Goal: Task Accomplishment & Management: Manage account settings

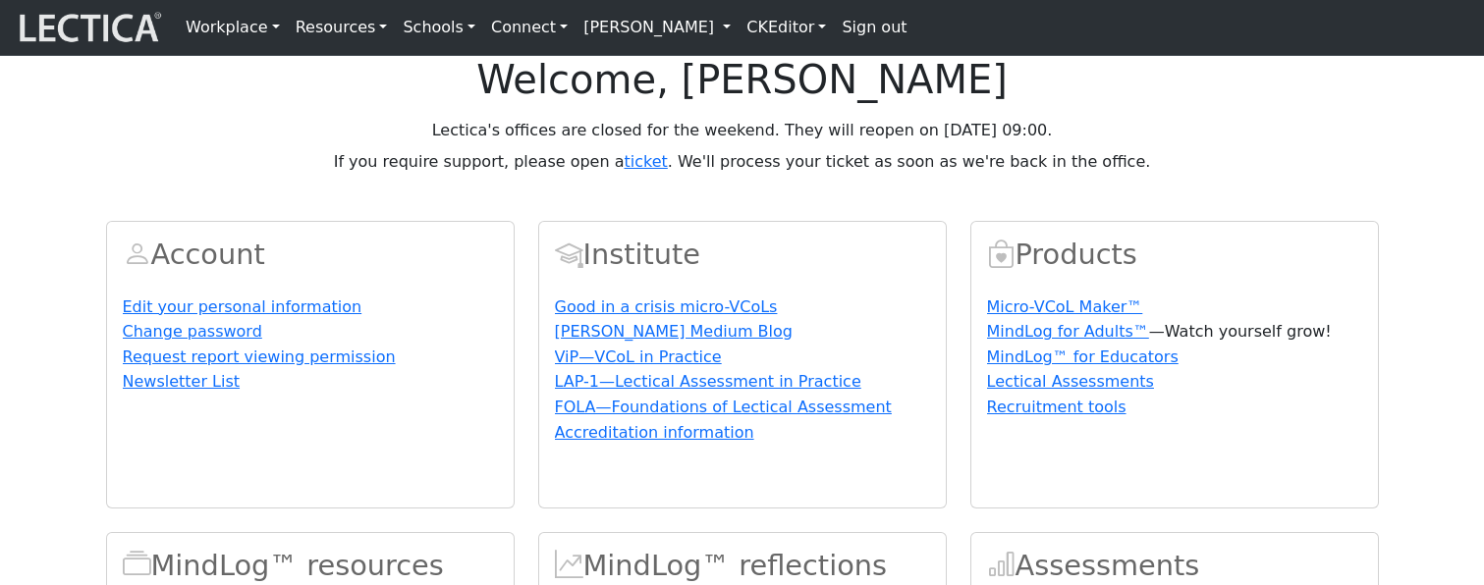
click at [703, 27] on link "[PERSON_NAME]" at bounding box center [656, 27] width 163 height 39
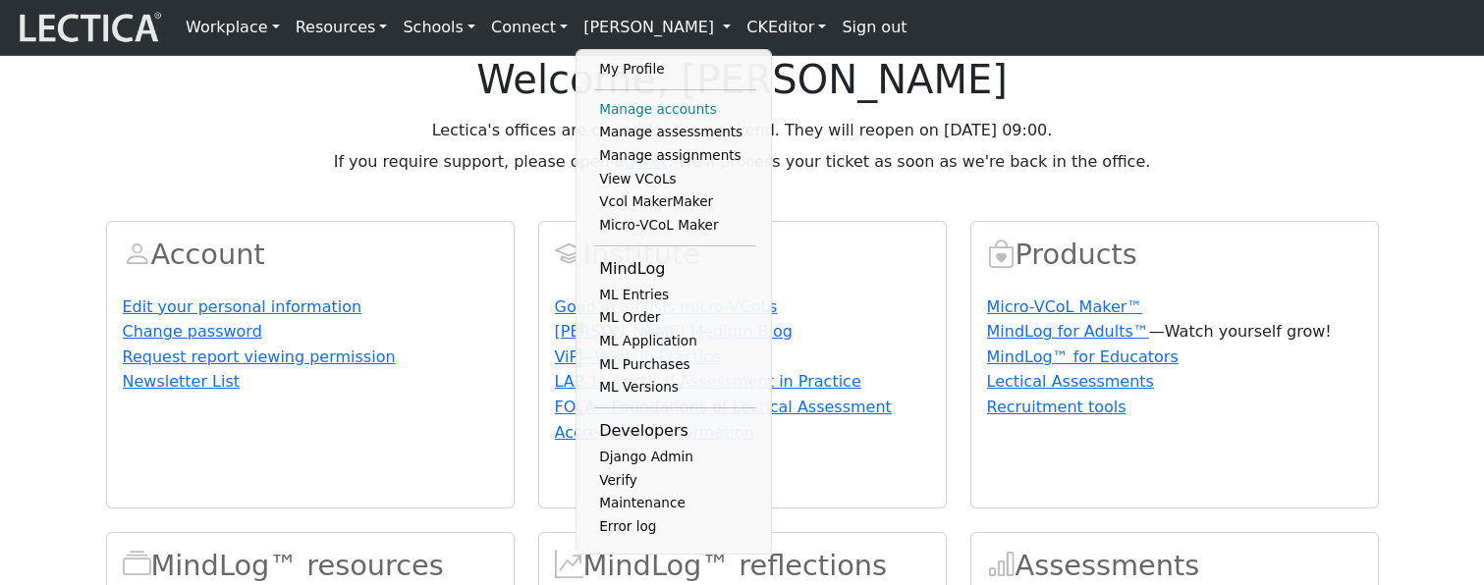
click at [641, 110] on link "Manage accounts" at bounding box center [675, 110] width 162 height 24
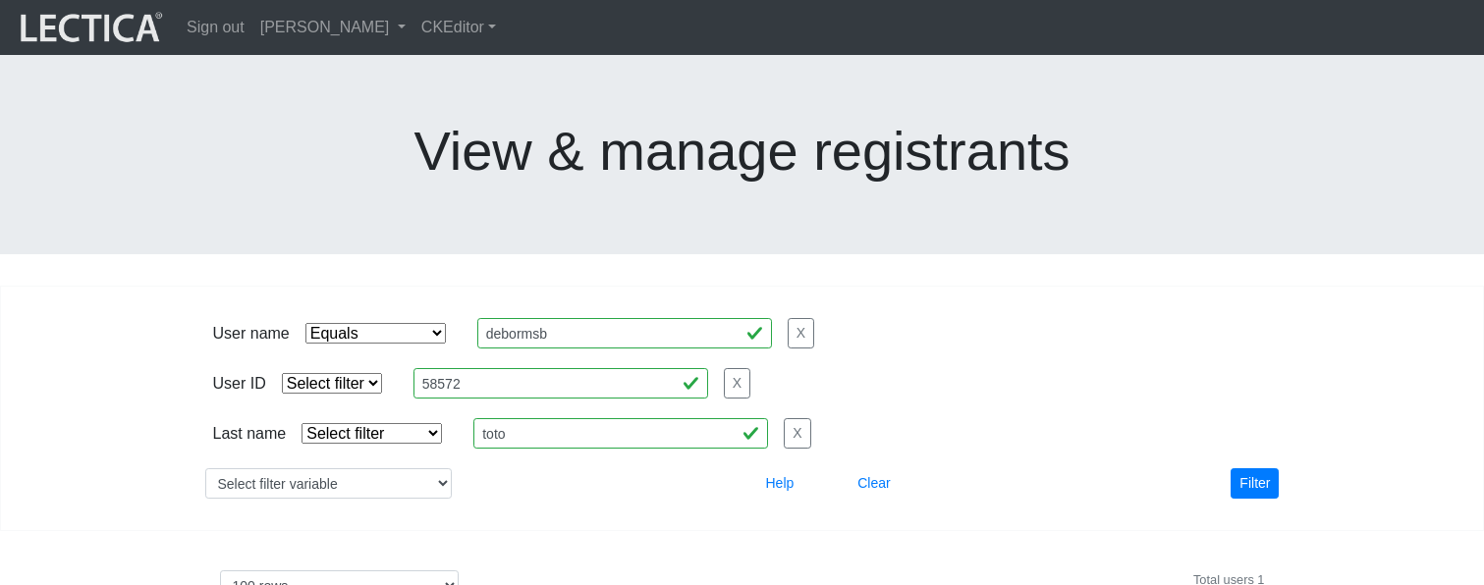
select select "iexact"
select select "100"
click at [394, 323] on select "Select filter Equals Does not equal Contains Does not contain Starts with Ends …" at bounding box center [375, 333] width 140 height 21
select select
click at [305, 323] on select "Select filter Equals Does not equal Contains Does not contain Starts with Ends …" at bounding box center [375, 333] width 140 height 21
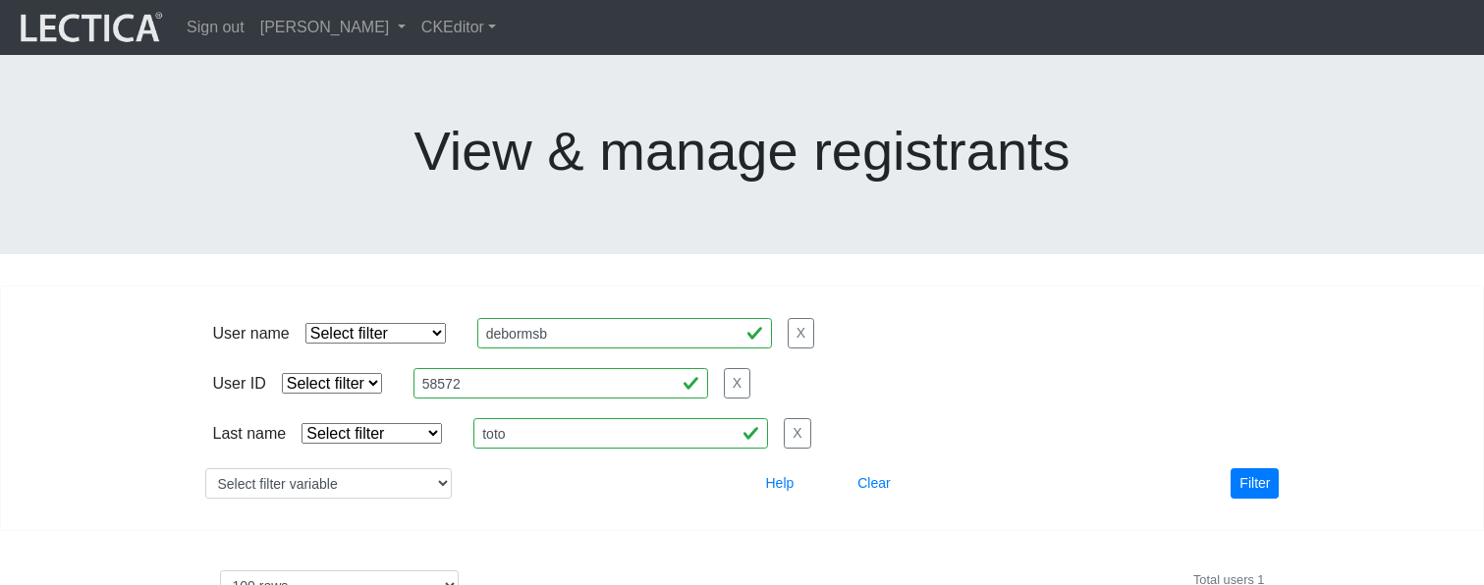
click at [358, 373] on select "Select filter Equals List" at bounding box center [332, 383] width 100 height 21
select select "equal"
click at [282, 373] on select "Select filter Equals List" at bounding box center [332, 383] width 100 height 21
click at [1255, 468] on button "Filter" at bounding box center [1254, 483] width 48 height 30
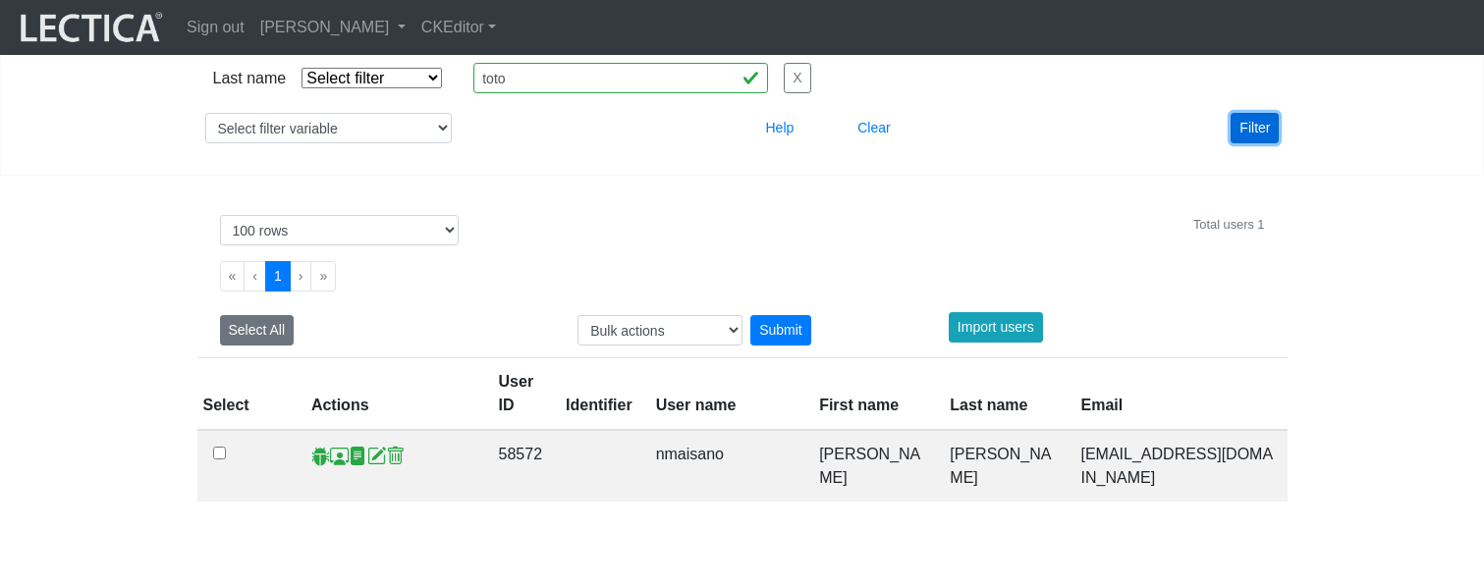
scroll to position [359, 0]
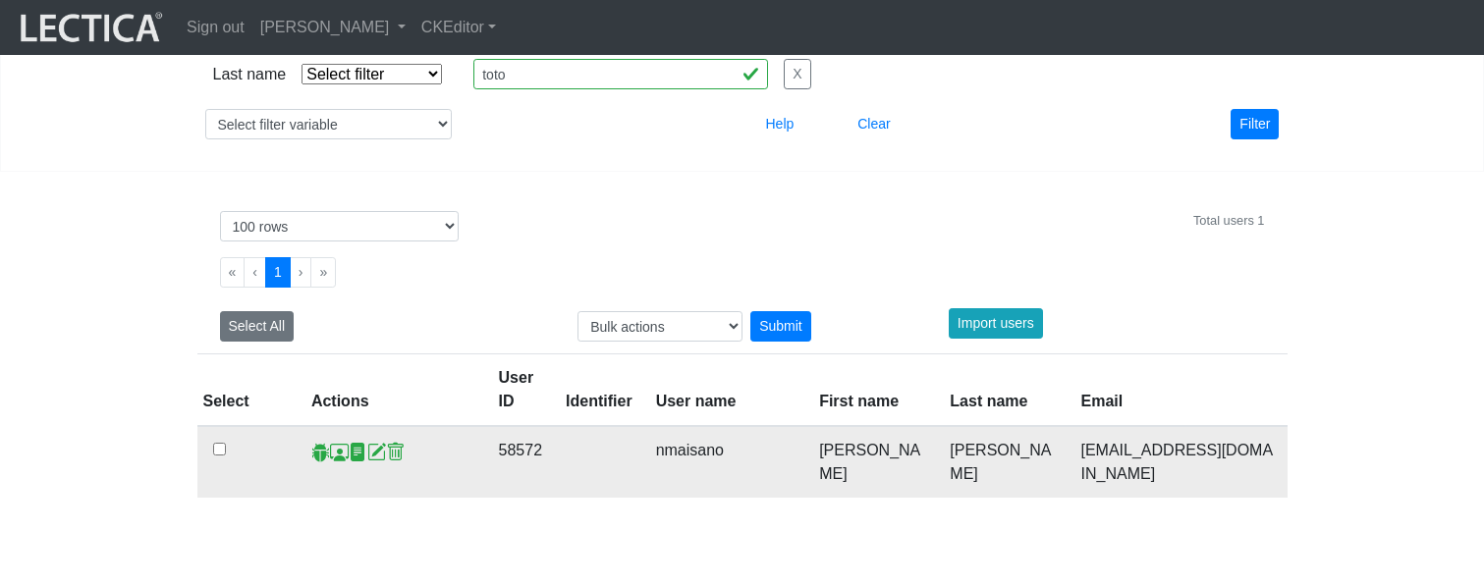
click at [336, 442] on span at bounding box center [339, 452] width 19 height 21
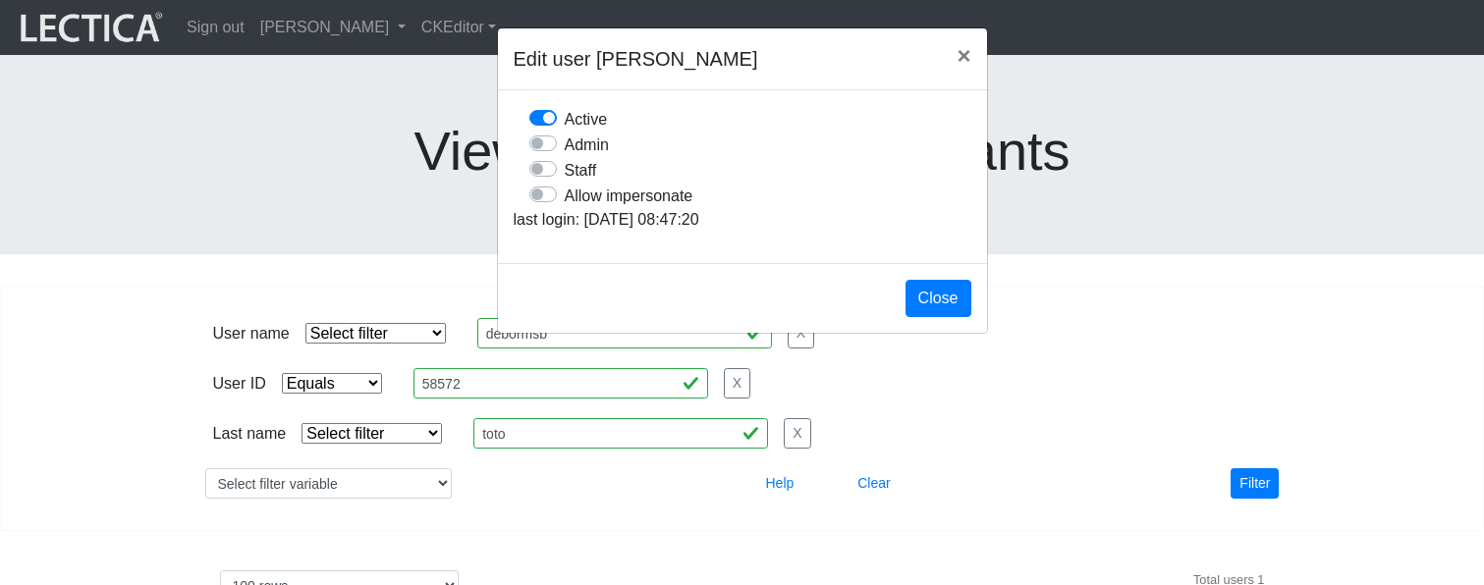
click at [565, 208] on label "Allow impersonate" at bounding box center [629, 196] width 129 height 26
click at [545, 202] on input "Allow impersonate" at bounding box center [537, 193] width 16 height 20
checkbox input "true"
click at [938, 317] on button "Close" at bounding box center [938, 298] width 66 height 37
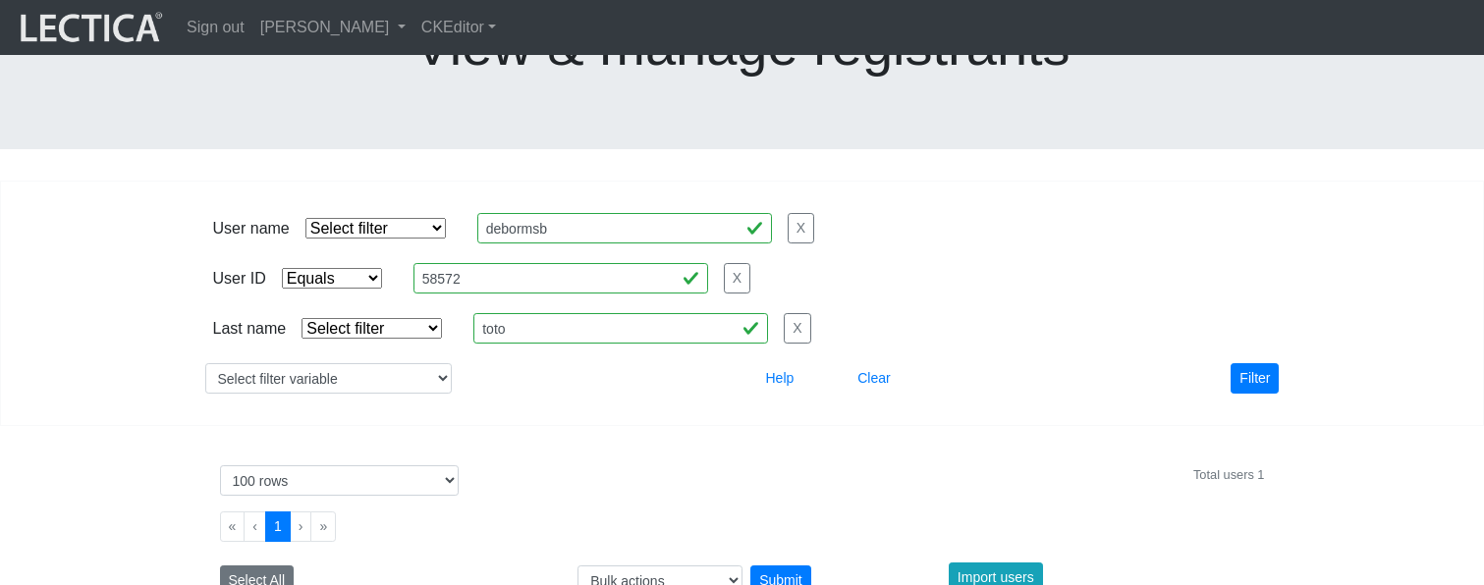
scroll to position [319, 0]
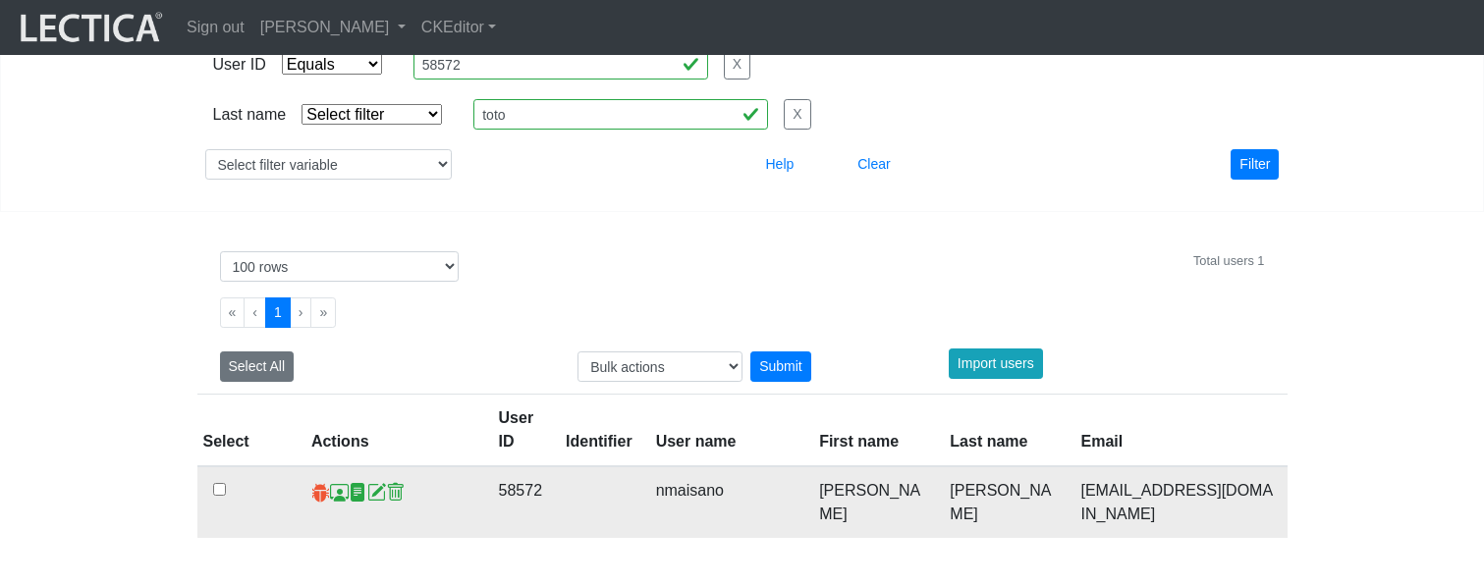
click at [312, 482] on span at bounding box center [320, 492] width 19 height 21
